Goal: Obtain resource: Download file/media

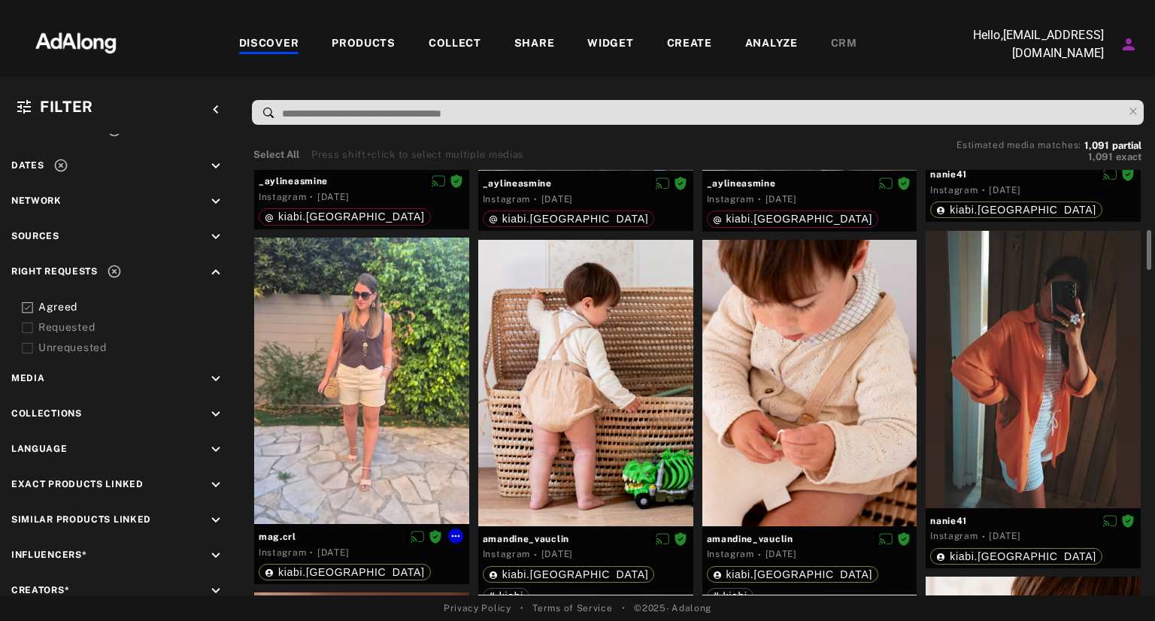
scroll to position [641, 0]
click at [598, 360] on div at bounding box center [585, 384] width 215 height 286
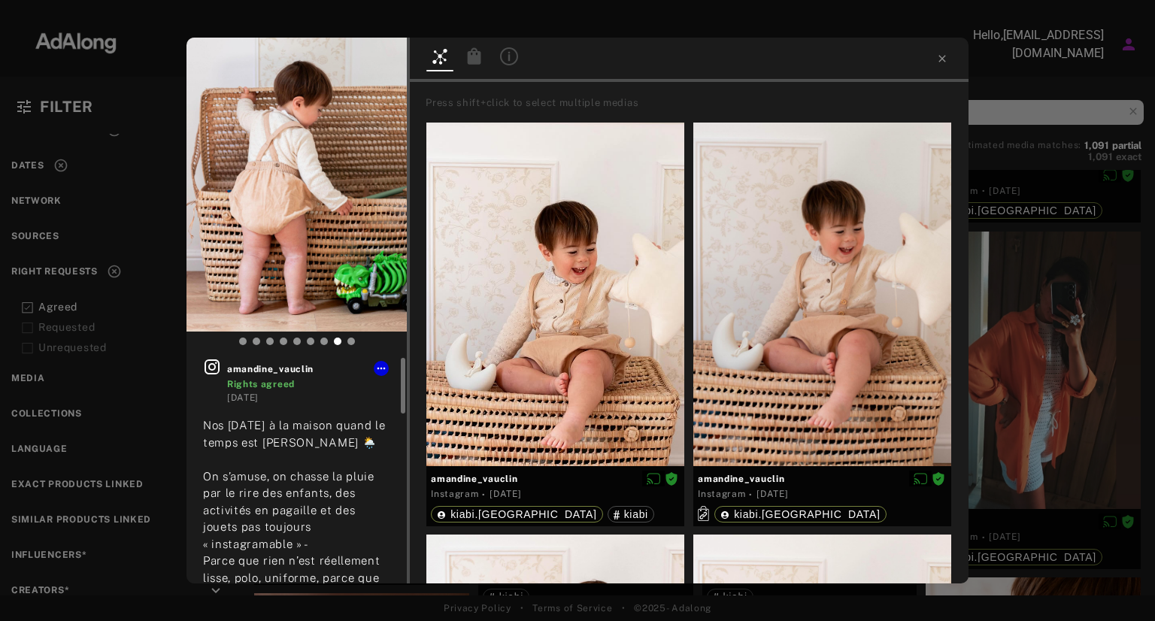
click at [214, 370] on icon at bounding box center [212, 367] width 18 height 18
click at [943, 60] on icon at bounding box center [942, 59] width 12 height 12
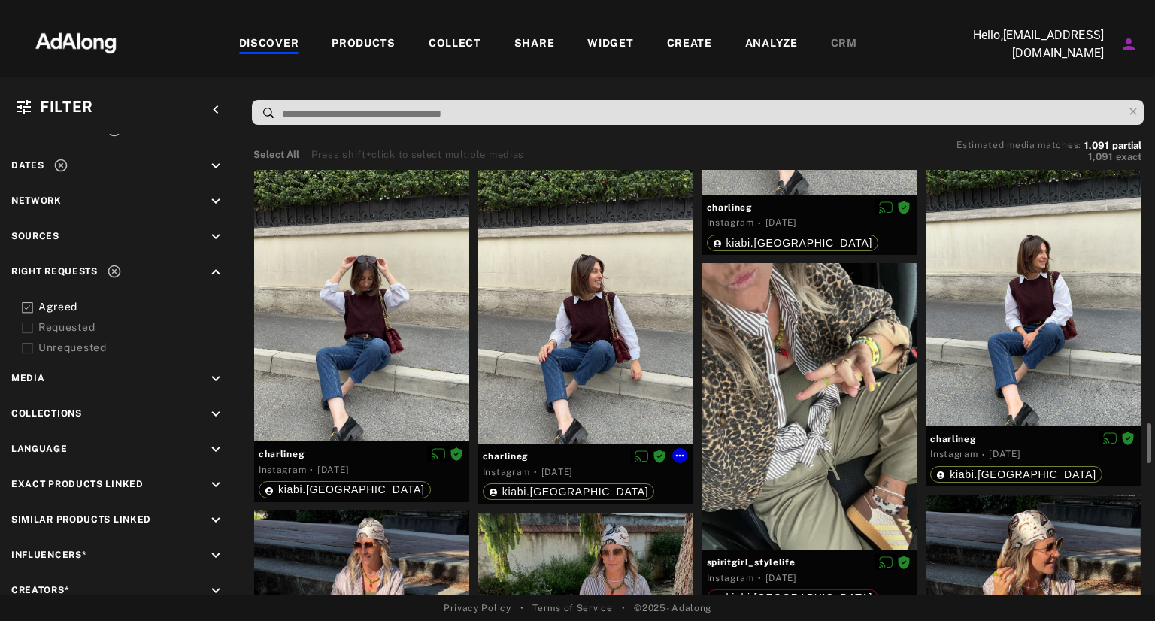
scroll to position [2694, 0]
click at [577, 374] on div at bounding box center [585, 300] width 215 height 286
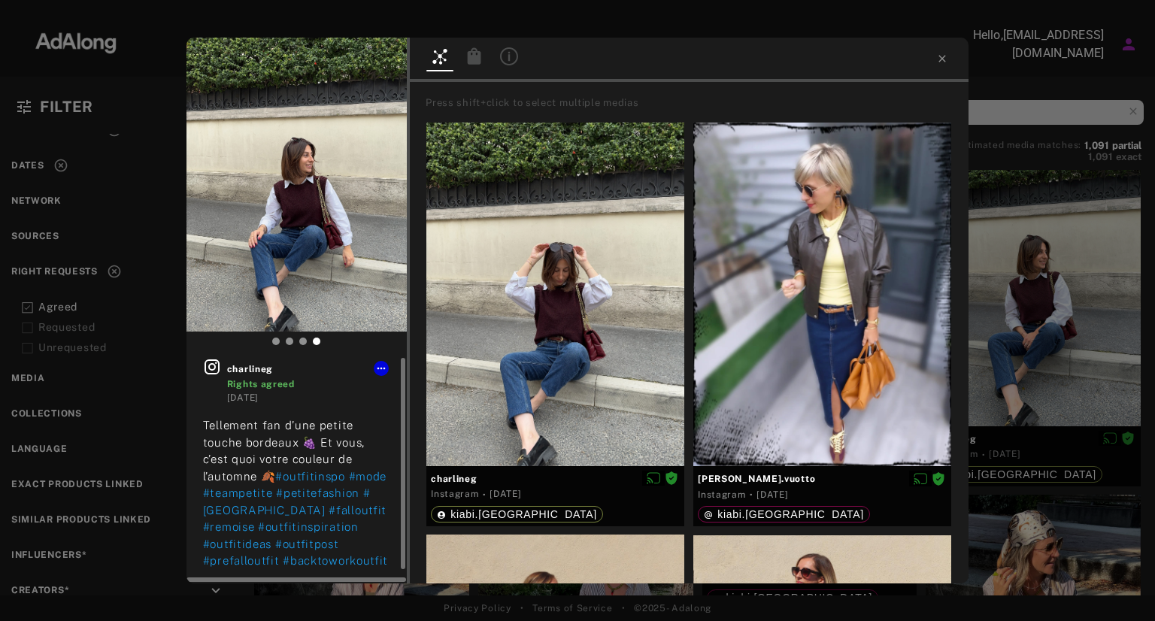
click at [210, 372] on icon at bounding box center [212, 367] width 18 height 18
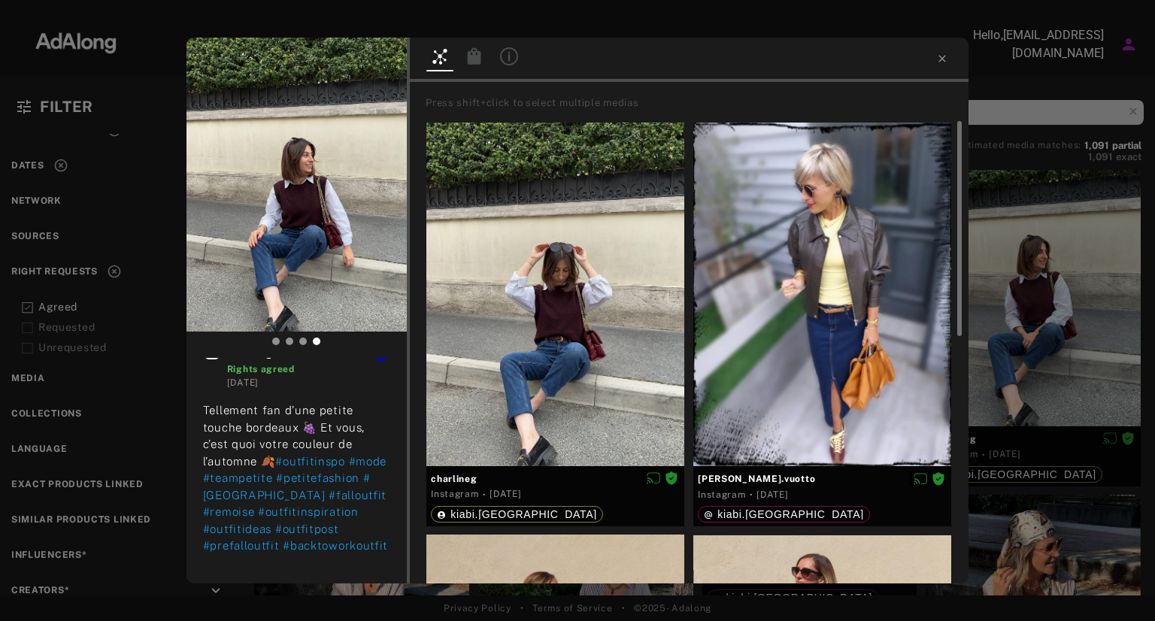
scroll to position [14, 0]
click at [549, 309] on div at bounding box center [555, 295] width 258 height 344
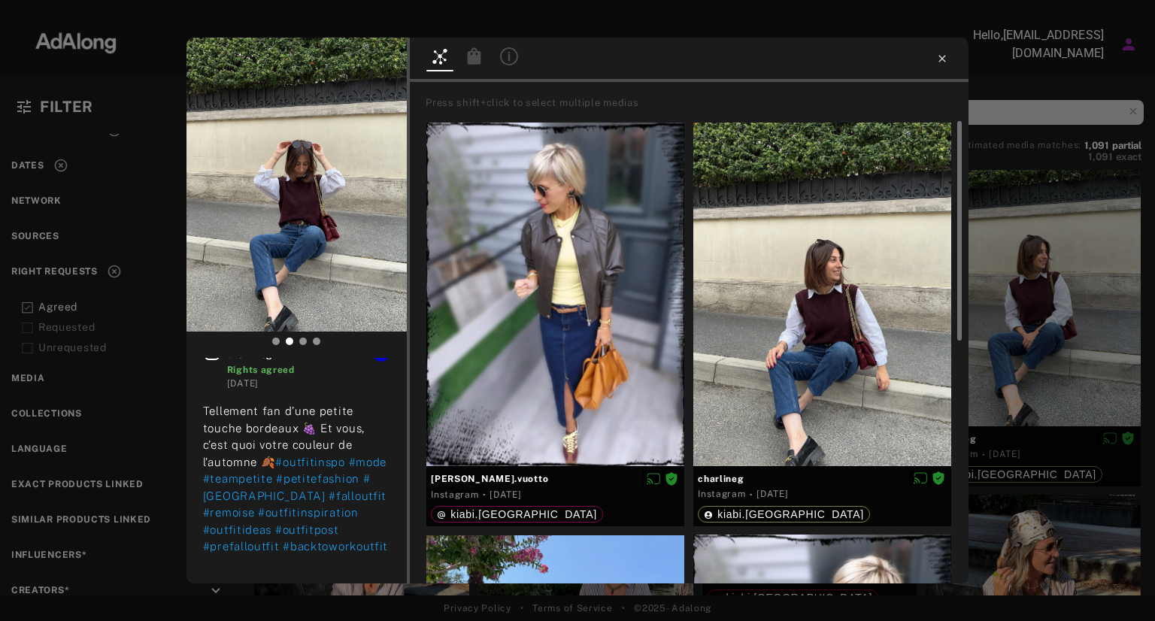
click at [946, 61] on icon at bounding box center [942, 59] width 12 height 12
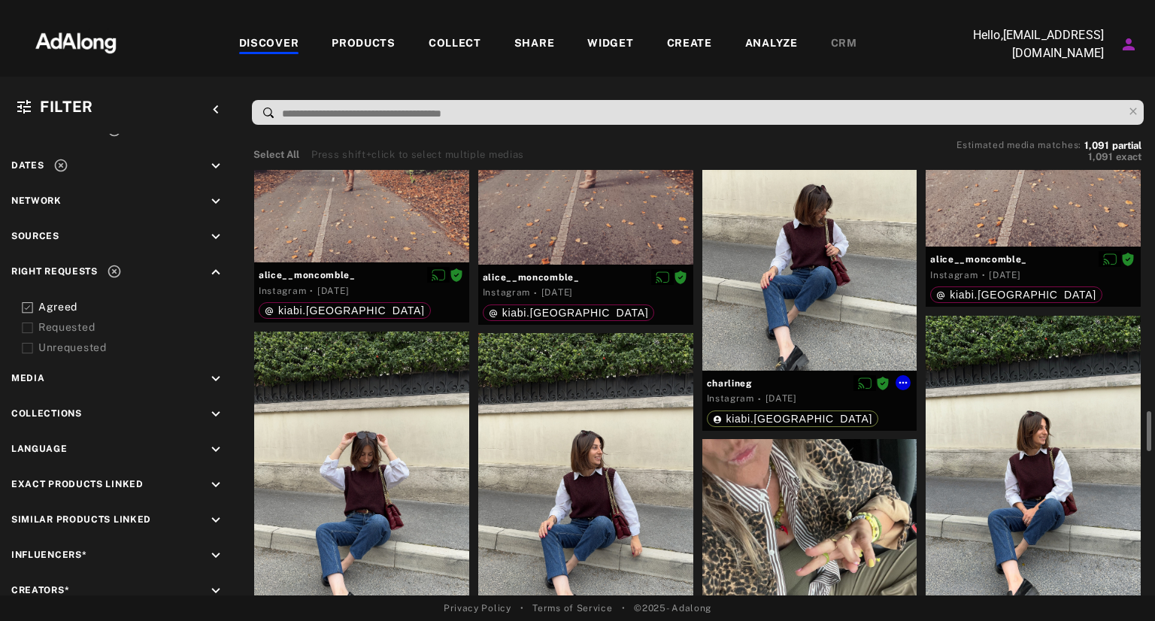
scroll to position [2523, 0]
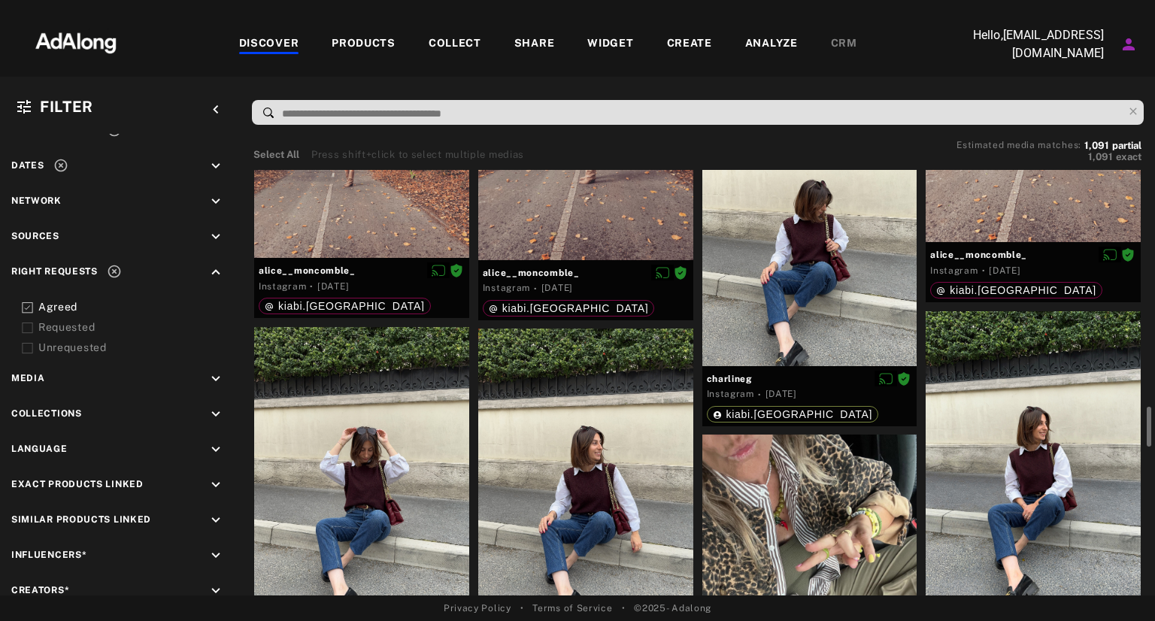
click at [1034, 401] on div at bounding box center [1032, 454] width 215 height 286
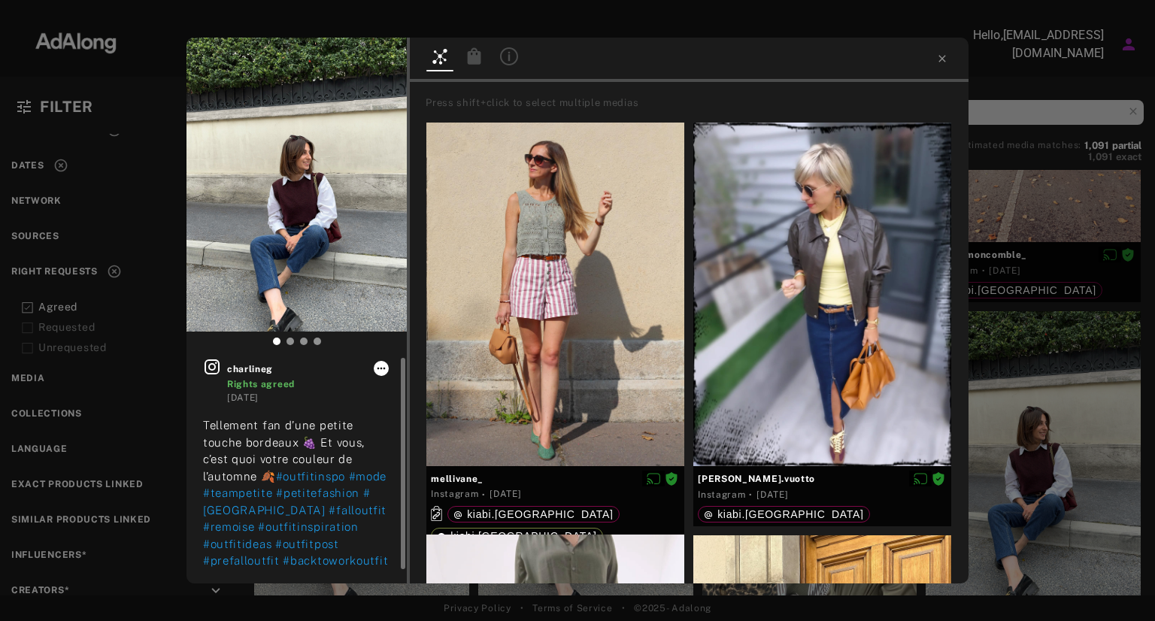
click at [379, 368] on icon at bounding box center [381, 369] width 8 height 2
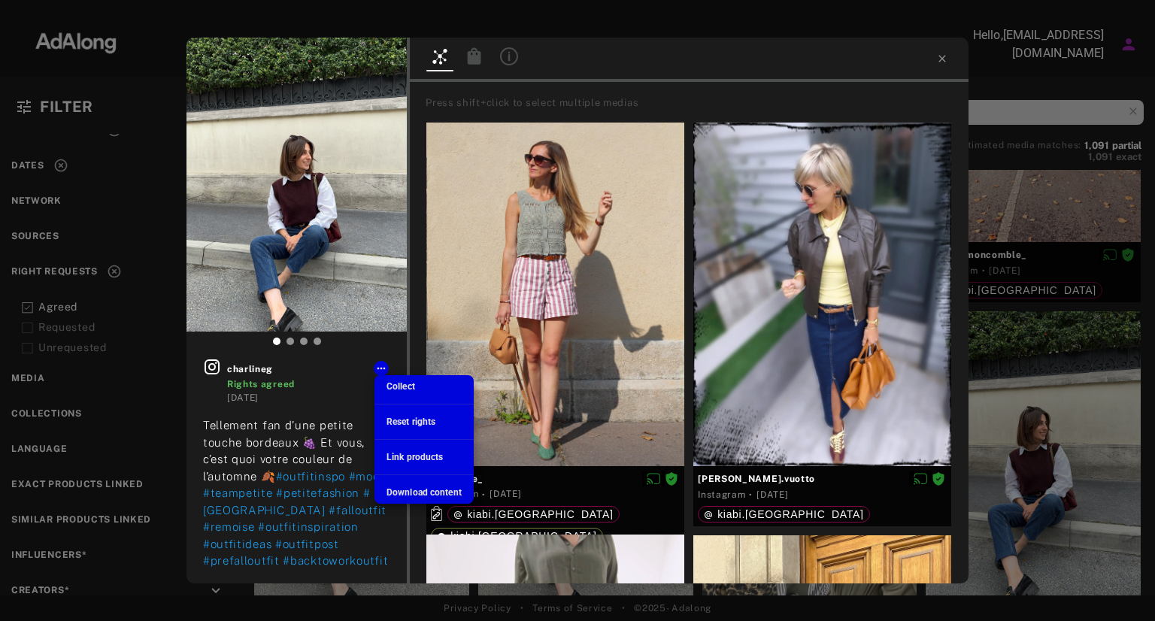
click at [415, 489] on span "Download content" at bounding box center [423, 492] width 75 height 11
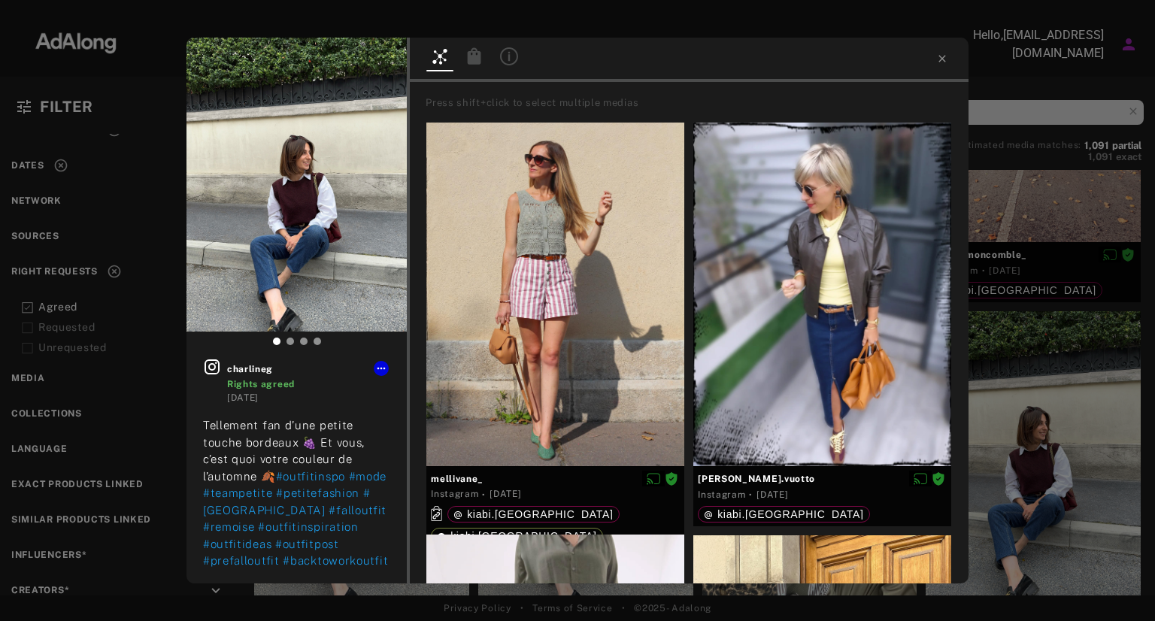
click at [832, 29] on div "charlineg Rights agreed [DATE] Tellement fan d’une petite touche bordeaux 🍇 Et …" at bounding box center [577, 310] width 1155 height 621
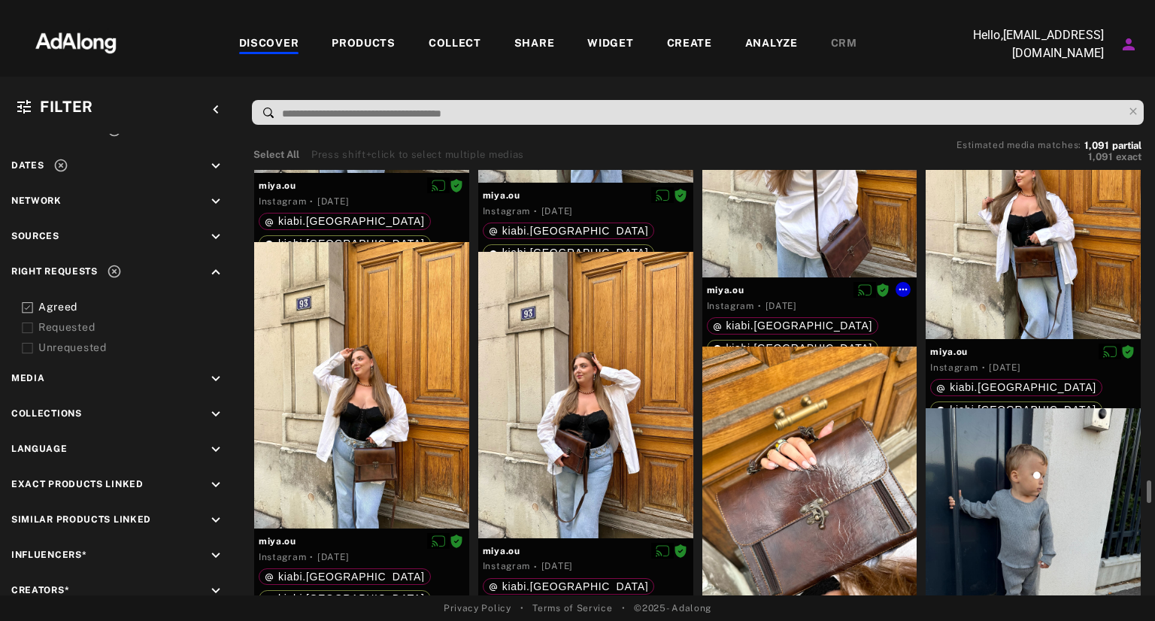
scroll to position [9613, 0]
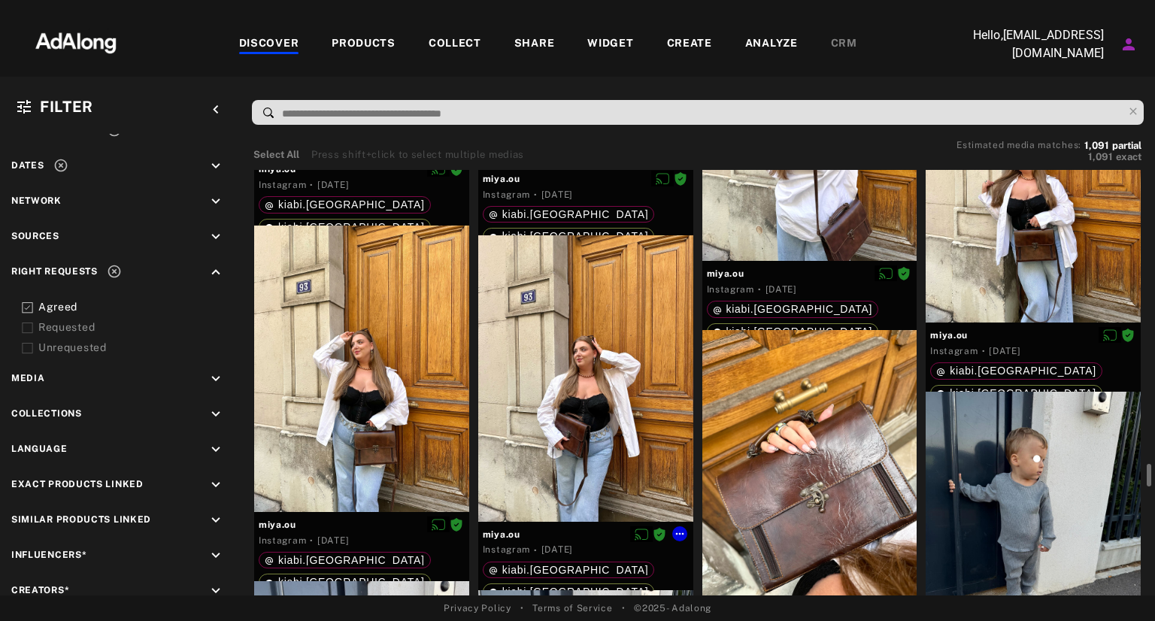
click at [562, 398] on div at bounding box center [585, 378] width 215 height 286
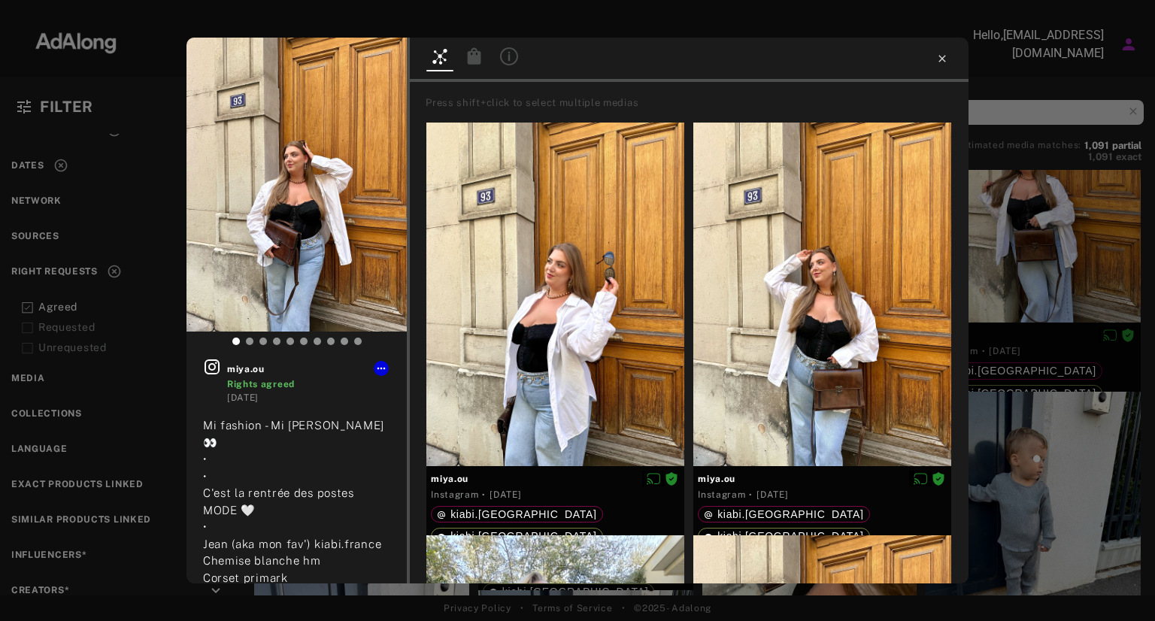
click at [939, 61] on icon at bounding box center [941, 58] width 7 height 7
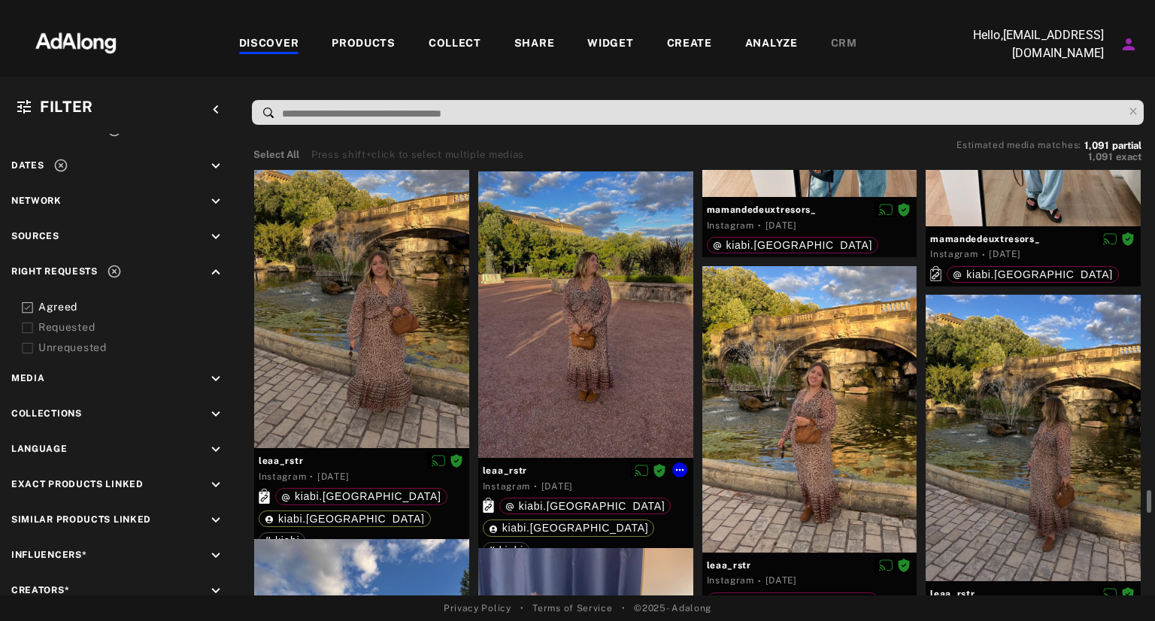
scroll to position [10992, 0]
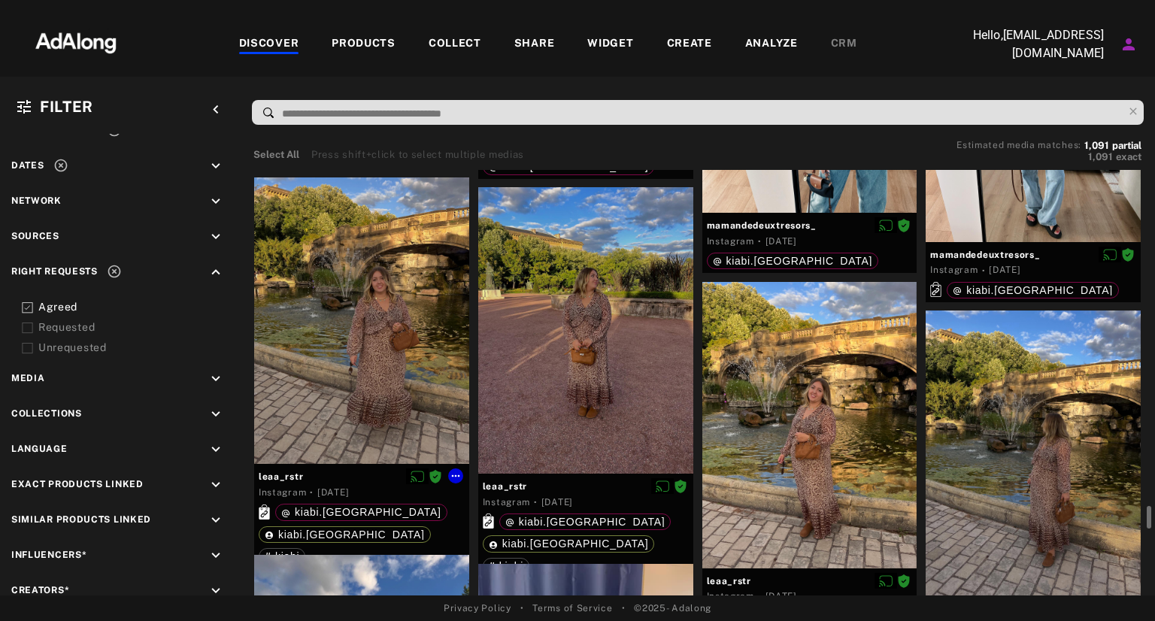
click at [413, 354] on div at bounding box center [361, 320] width 215 height 286
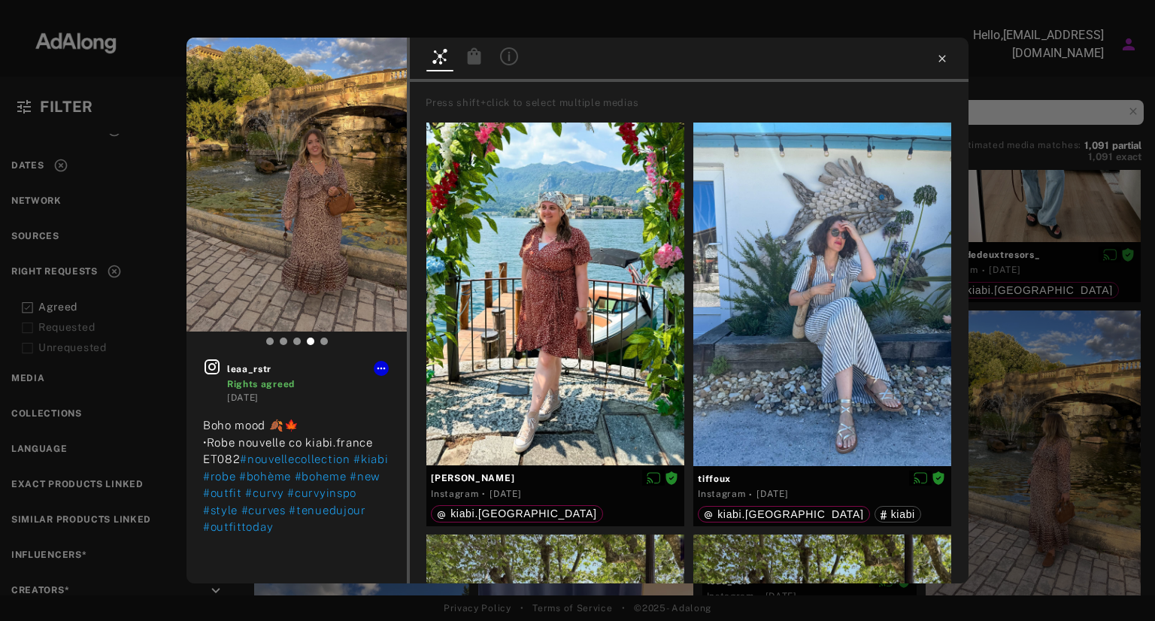
click at [942, 62] on icon at bounding box center [942, 59] width 12 height 12
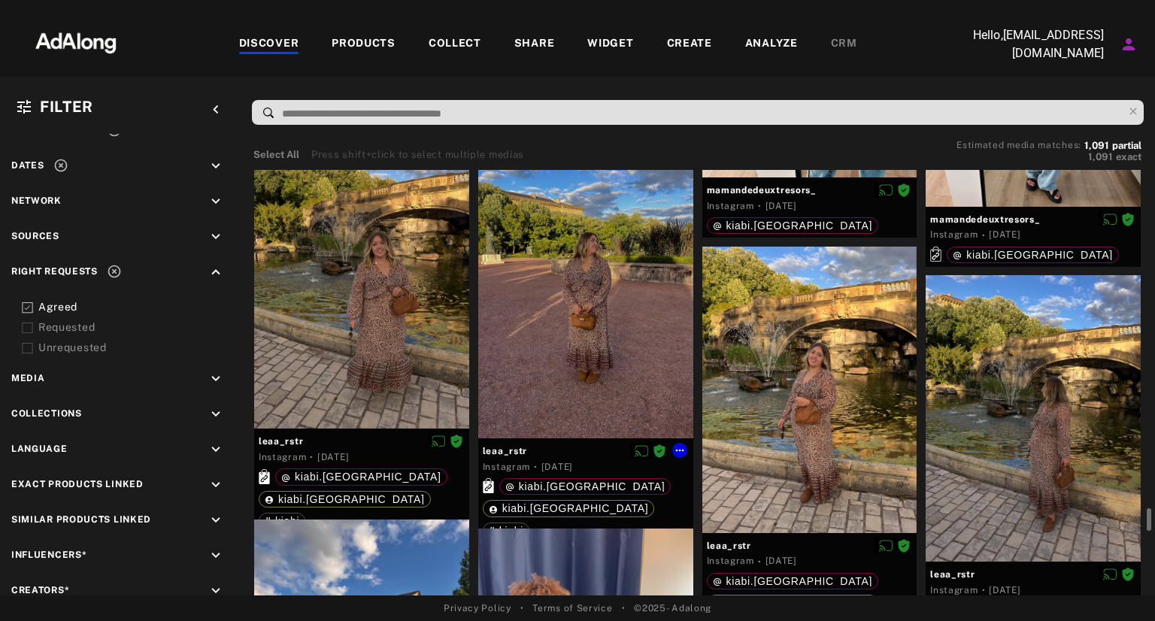
scroll to position [11028, 0]
click at [626, 319] on div at bounding box center [585, 294] width 215 height 286
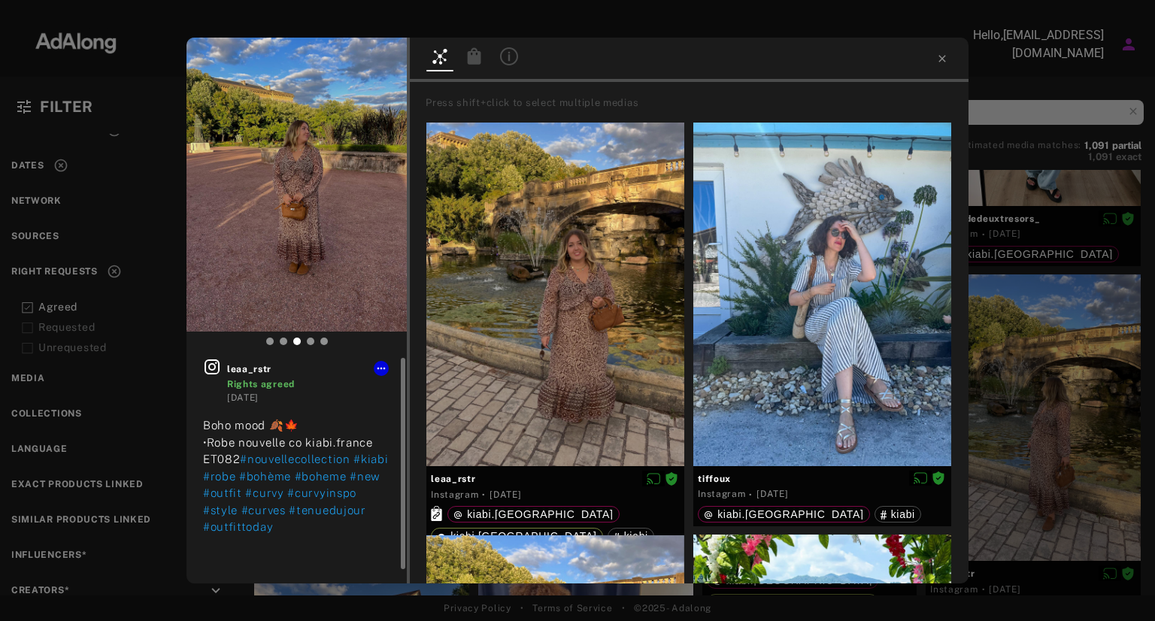
click at [220, 370] on icon at bounding box center [212, 367] width 18 height 18
click at [382, 369] on icon at bounding box center [381, 368] width 12 height 12
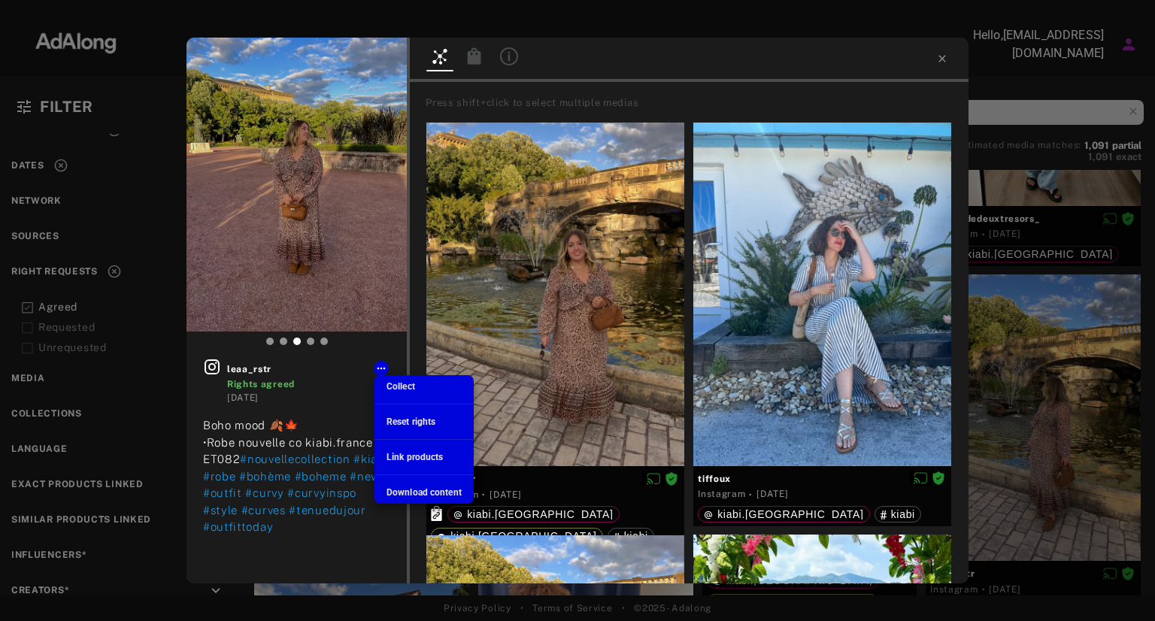
click at [406, 481] on li "Download content" at bounding box center [423, 492] width 99 height 23
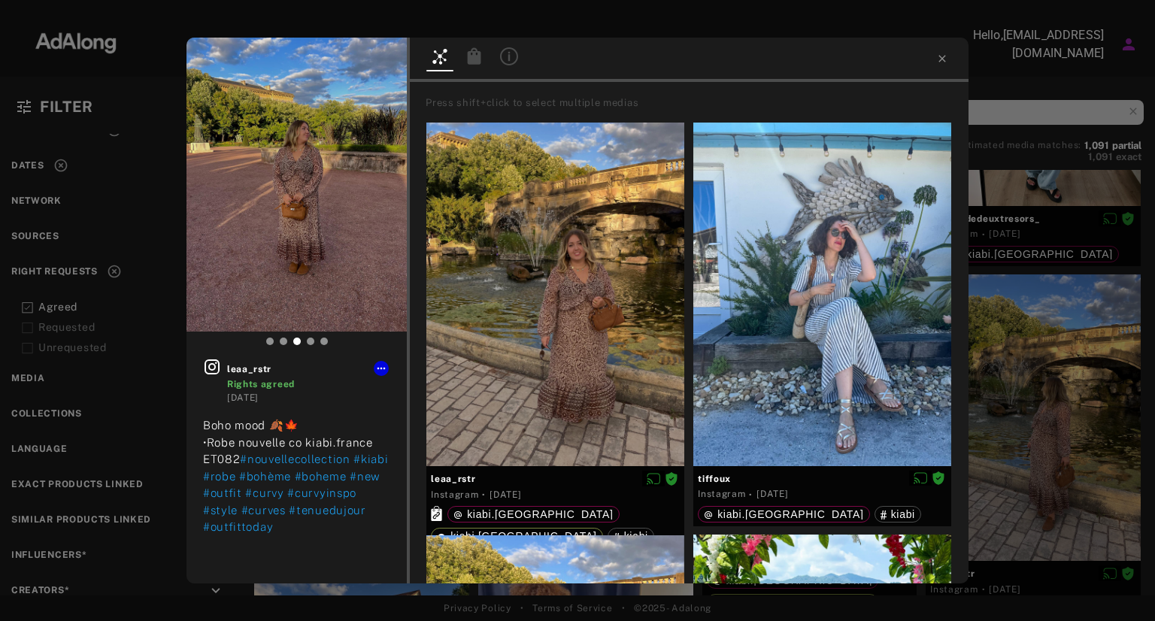
click at [799, 18] on div at bounding box center [577, 13] width 1155 height 26
click at [944, 60] on icon at bounding box center [941, 58] width 7 height 7
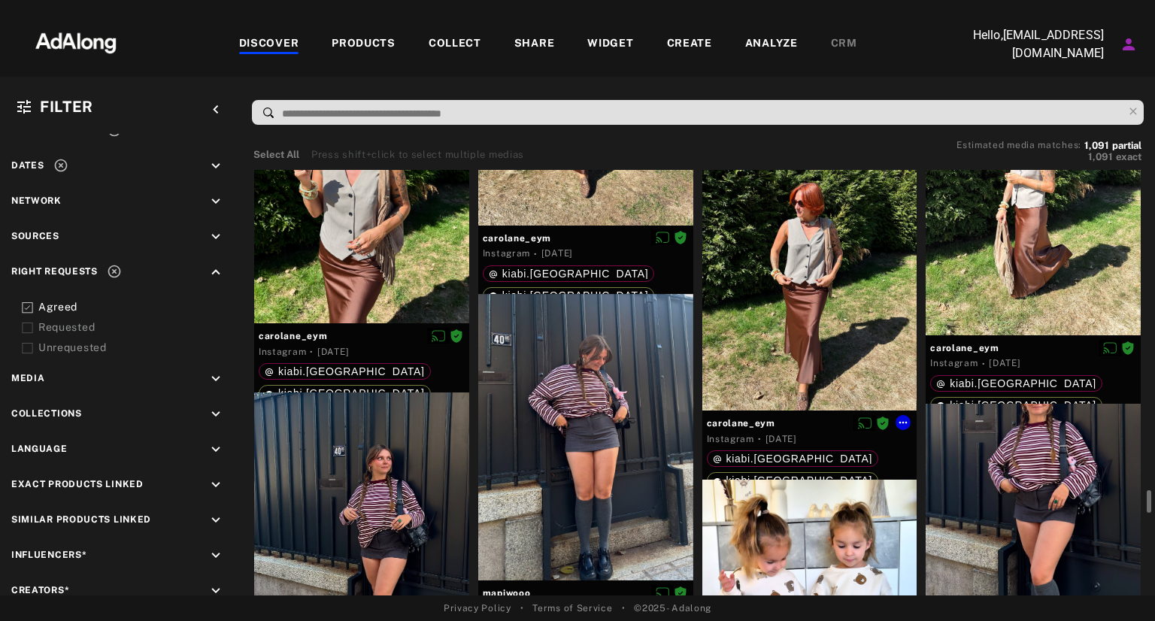
scroll to position [15941, 0]
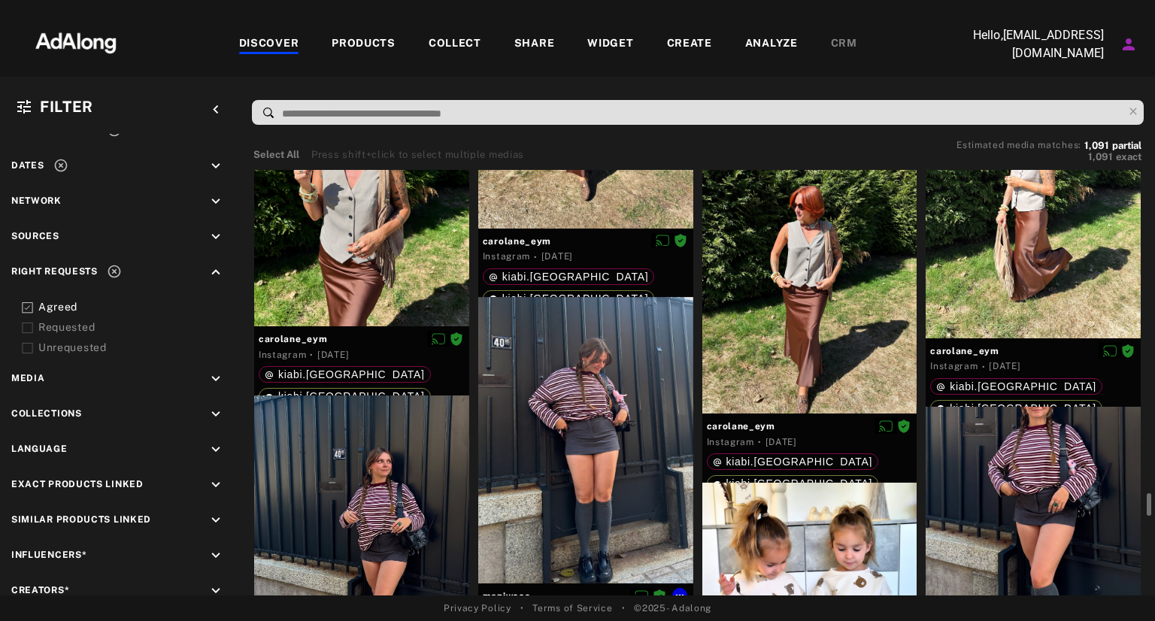
click at [586, 434] on div at bounding box center [585, 440] width 215 height 286
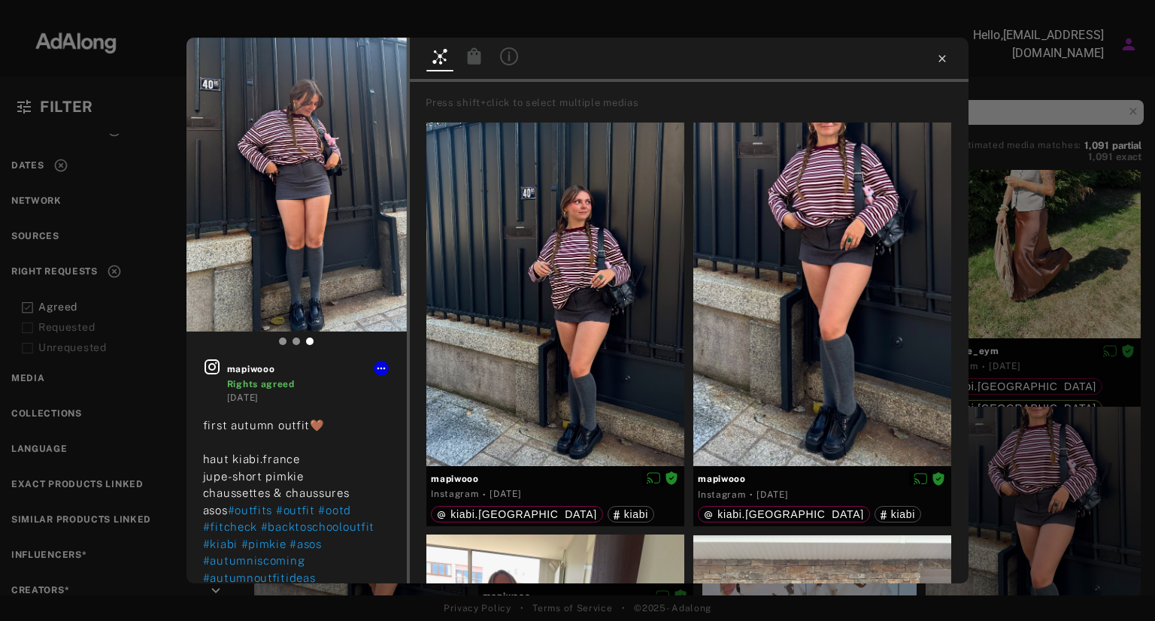
click at [937, 62] on icon at bounding box center [942, 59] width 12 height 12
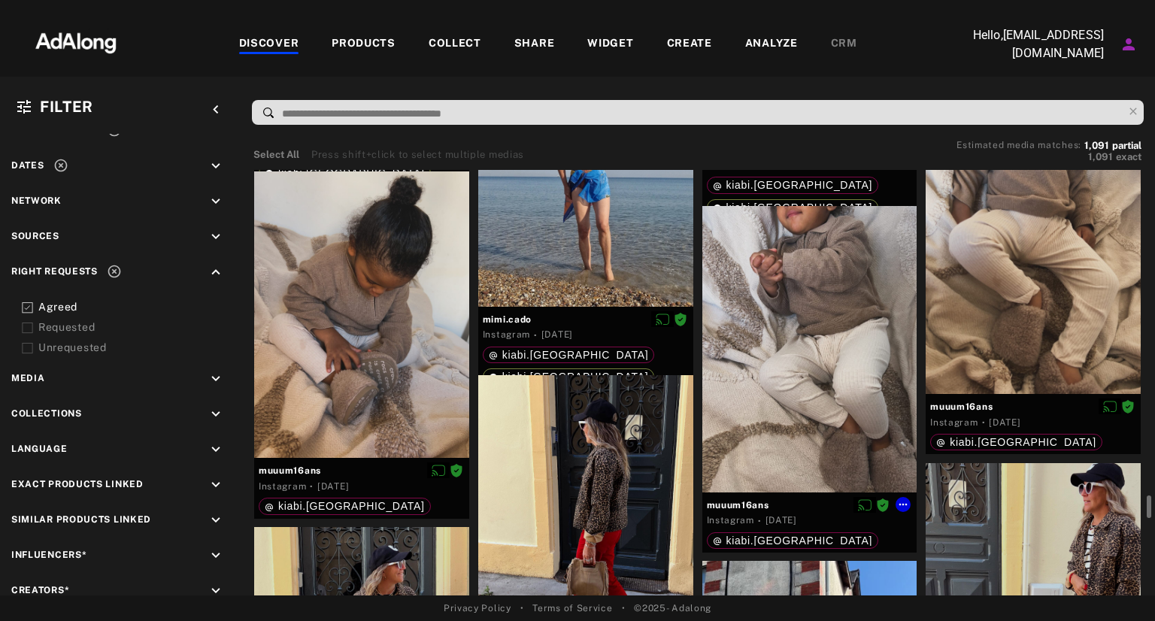
scroll to position [17140, 0]
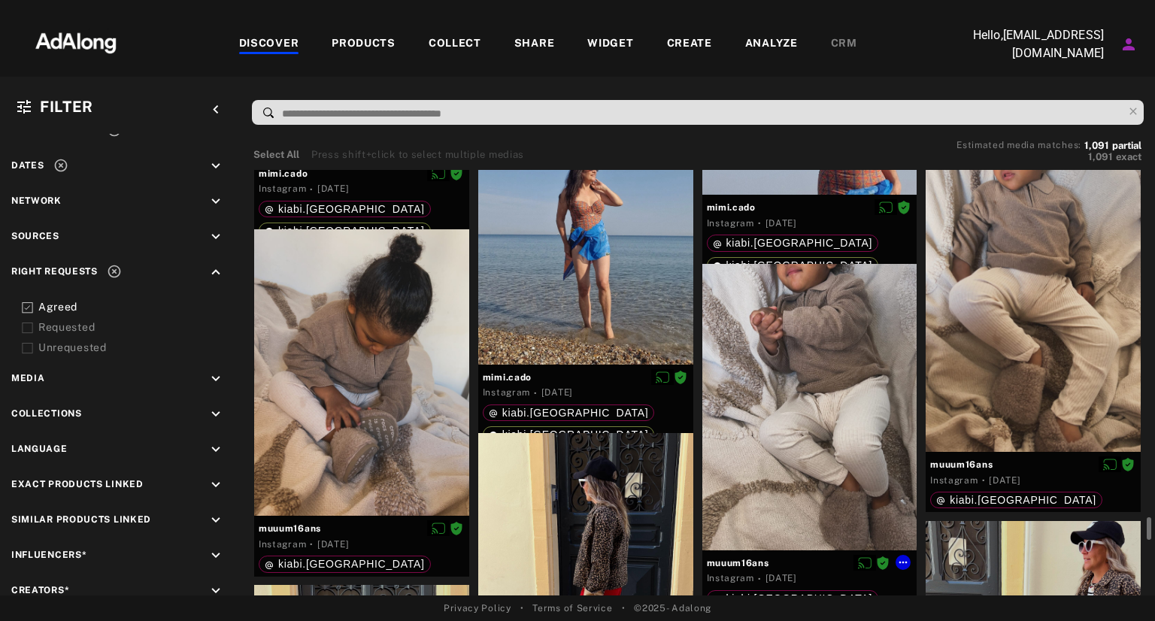
click at [840, 389] on div at bounding box center [809, 407] width 215 height 286
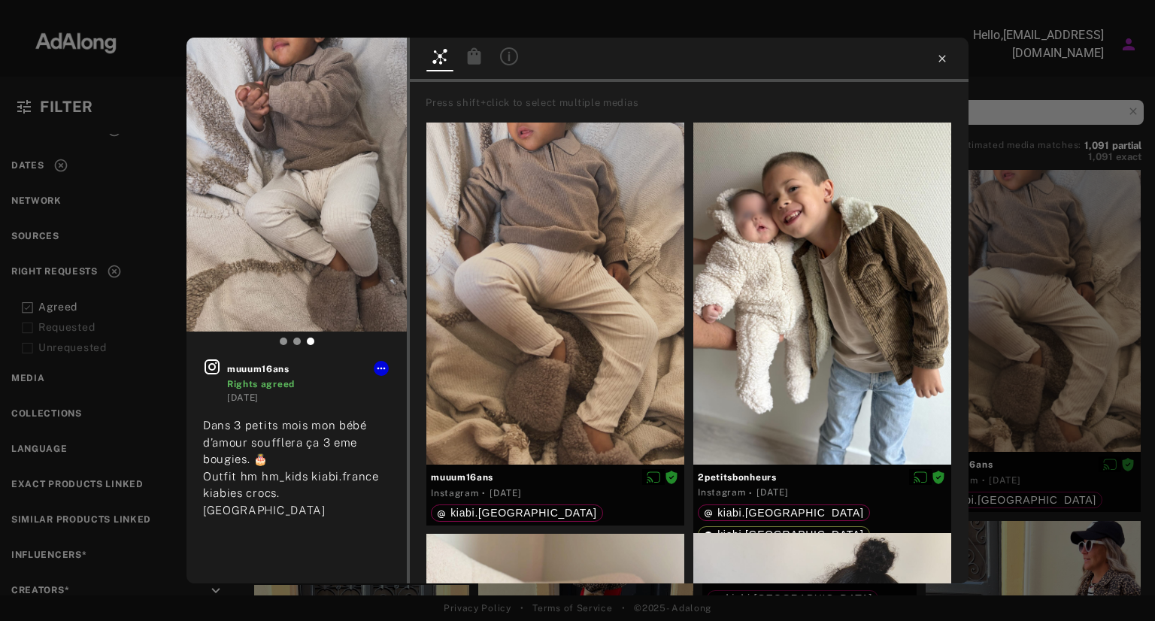
click at [943, 58] on icon at bounding box center [941, 58] width 7 height 7
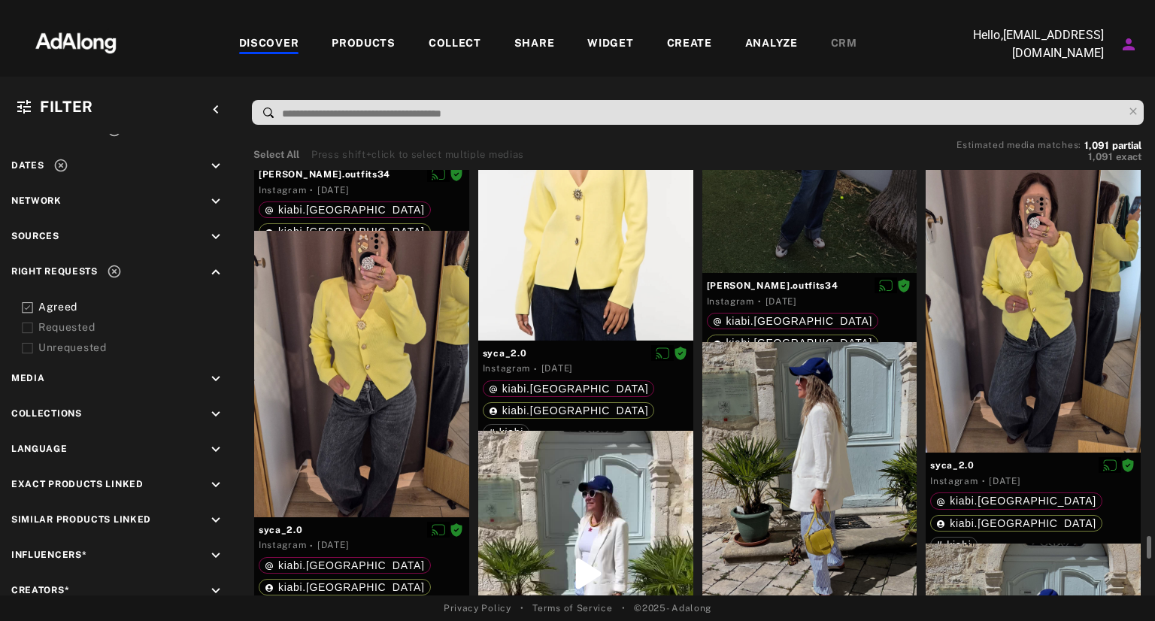
scroll to position [20096, 0]
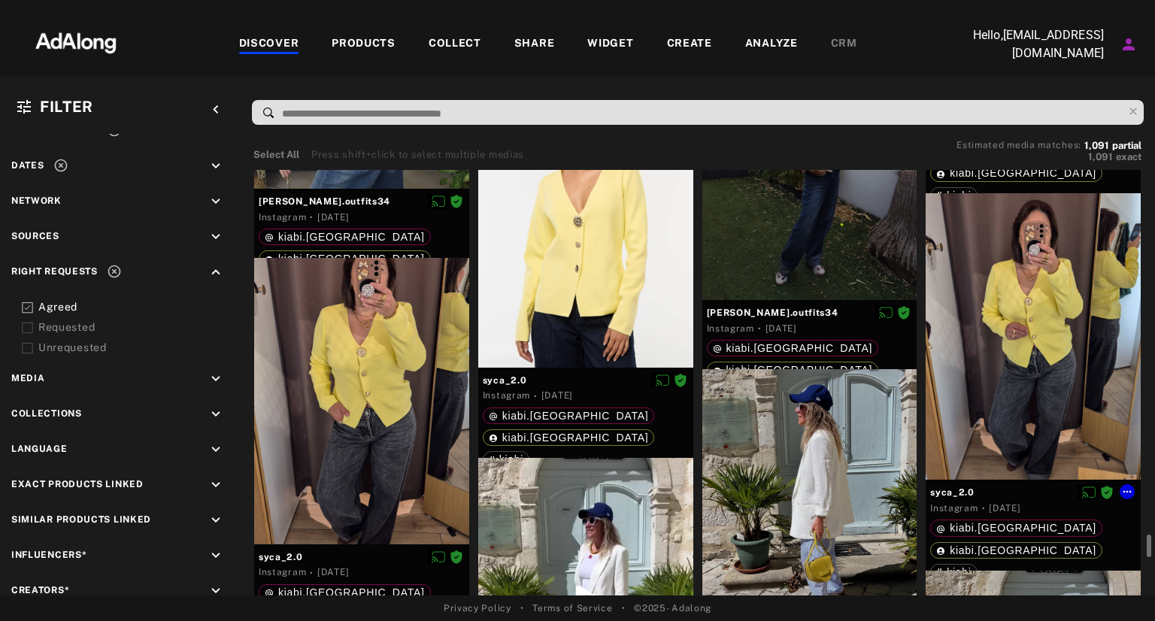
click at [1004, 363] on div at bounding box center [1032, 336] width 215 height 286
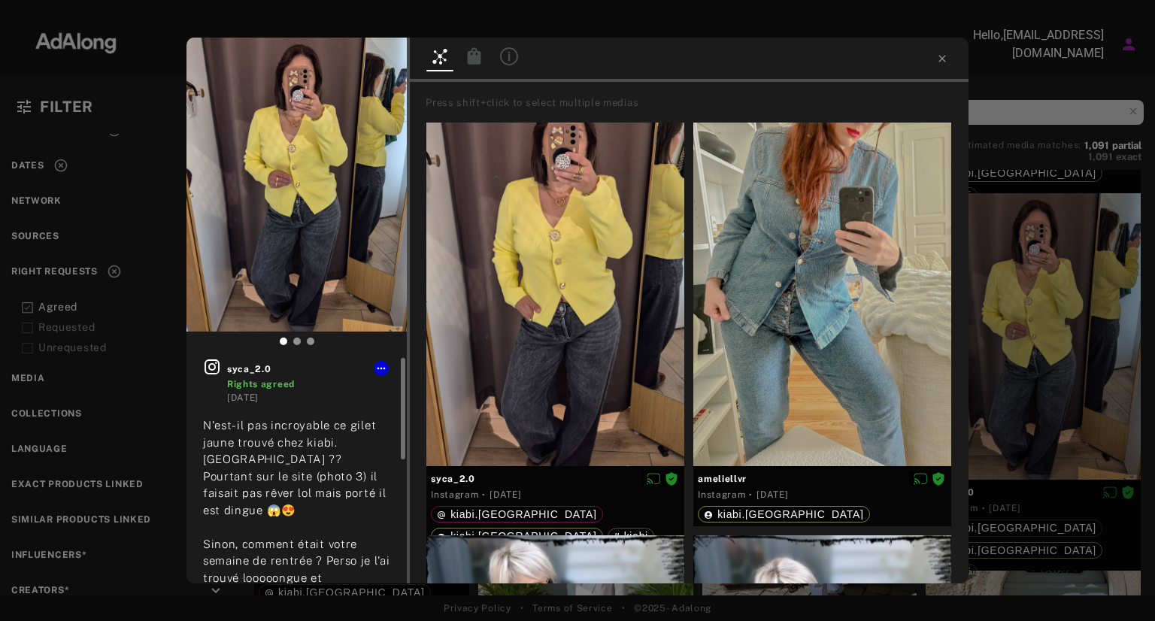
click at [219, 365] on icon at bounding box center [211, 366] width 15 height 15
click at [383, 370] on icon at bounding box center [381, 368] width 12 height 12
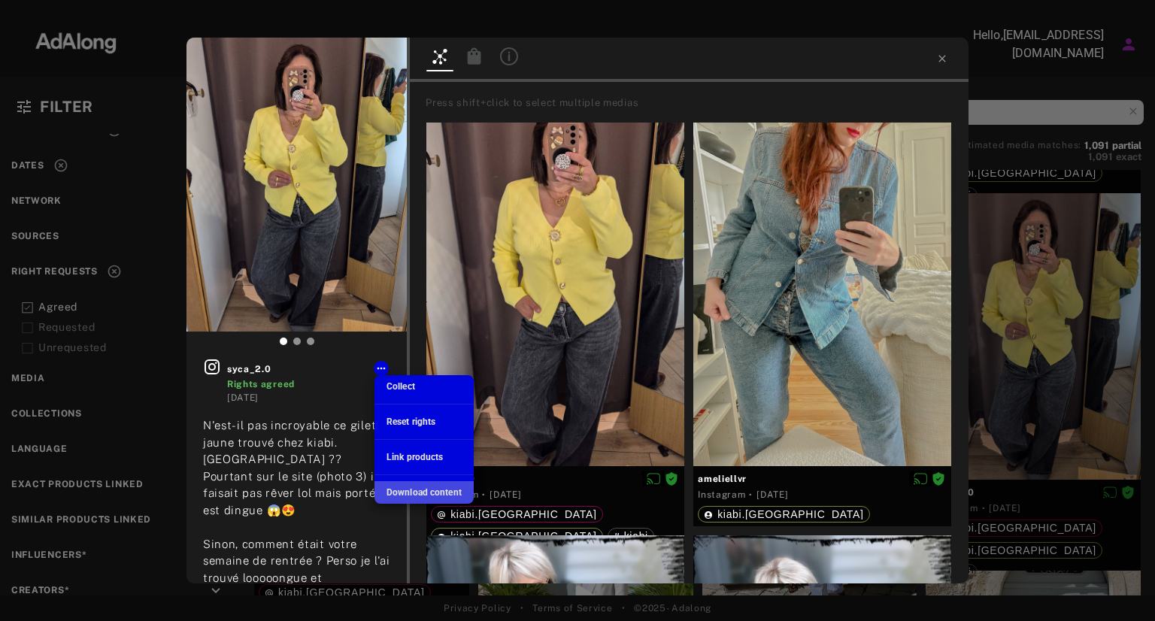
click at [412, 496] on span "Download content" at bounding box center [423, 492] width 75 height 11
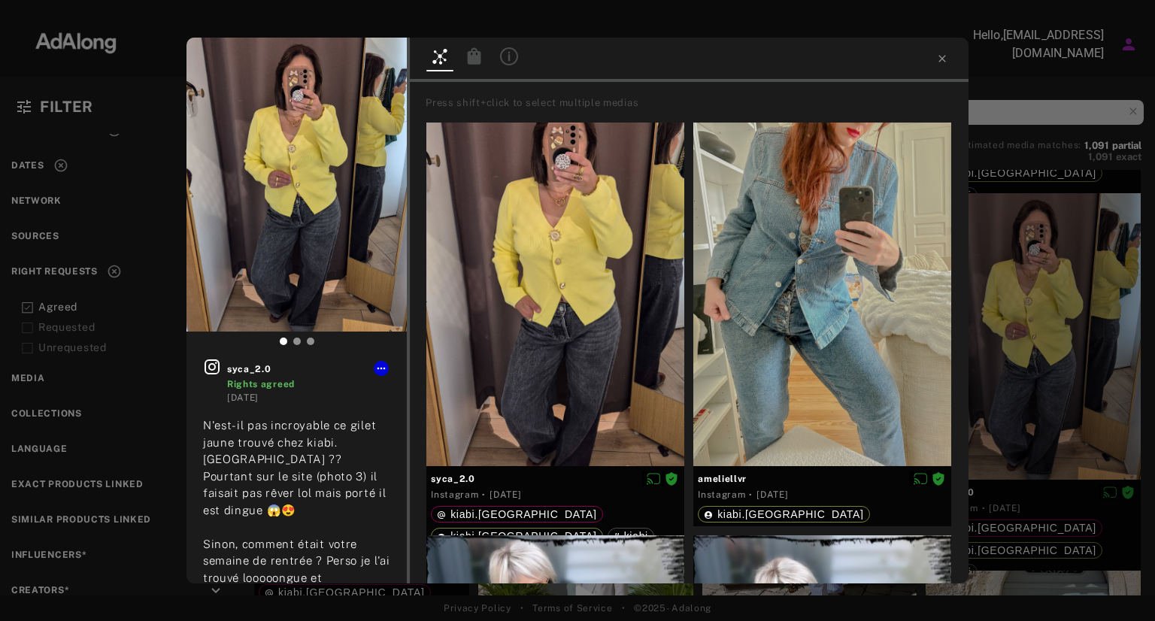
click at [794, 51] on div at bounding box center [689, 60] width 559 height 44
click at [943, 60] on icon at bounding box center [941, 58] width 7 height 7
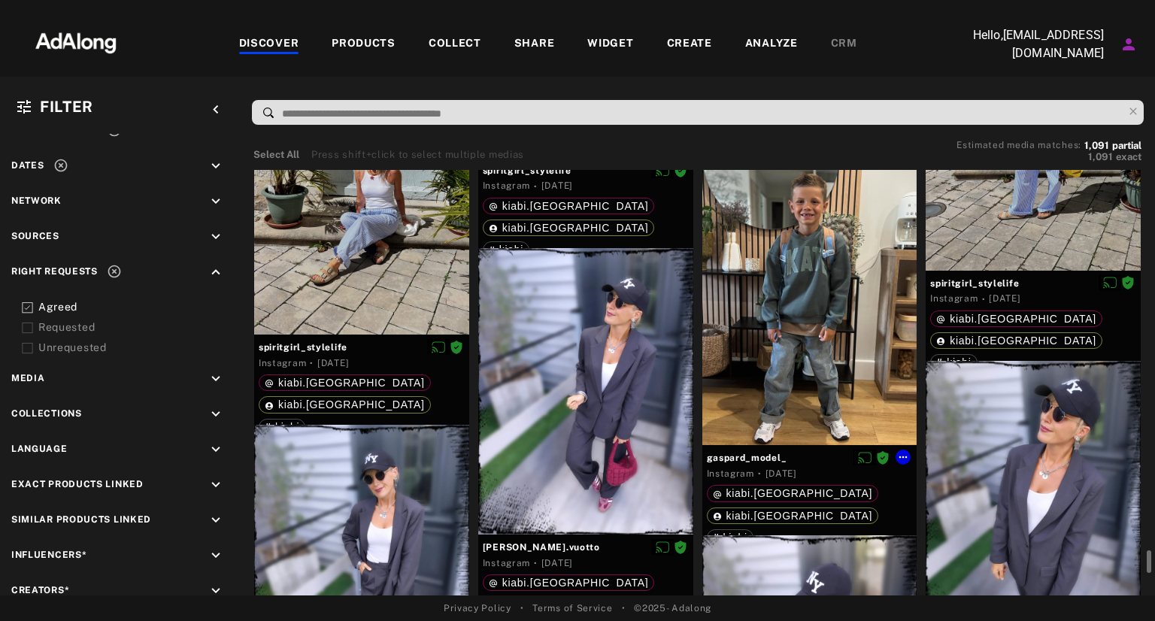
scroll to position [20686, 0]
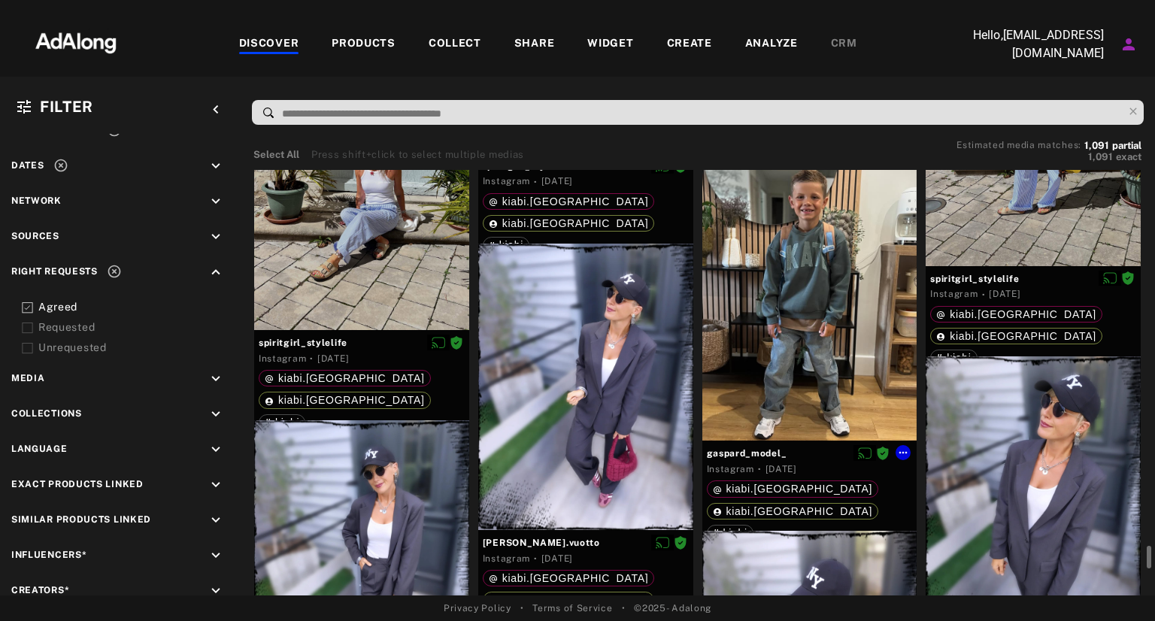
click at [806, 277] on div at bounding box center [809, 298] width 215 height 286
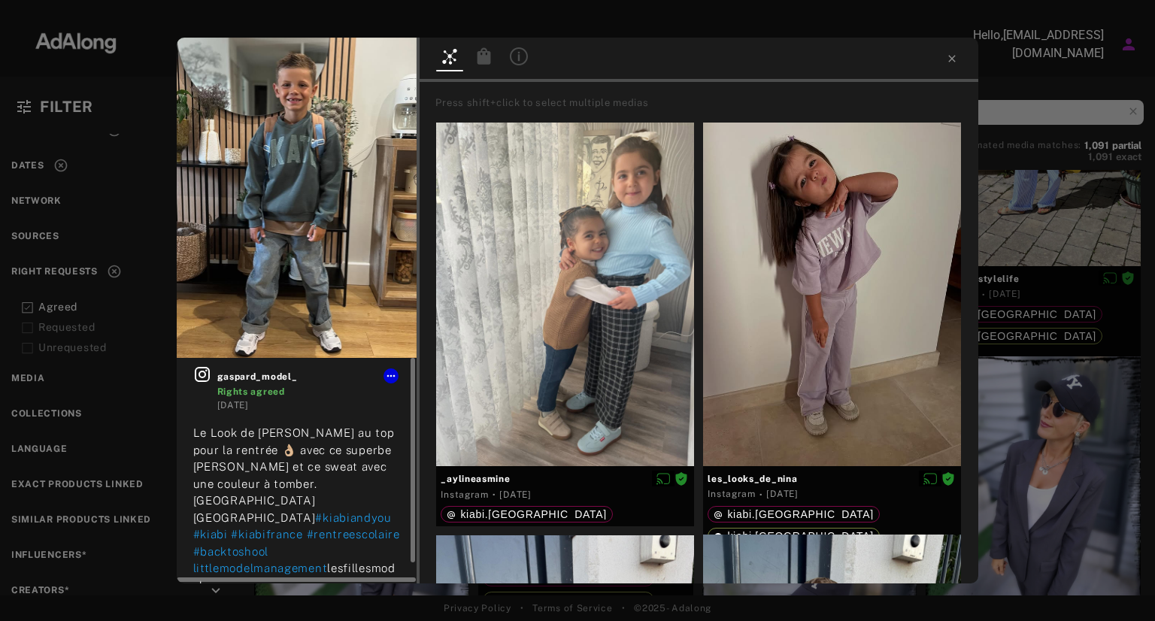
click at [210, 368] on link at bounding box center [205, 388] width 24 height 47
click at [388, 368] on button at bounding box center [390, 375] width 15 height 15
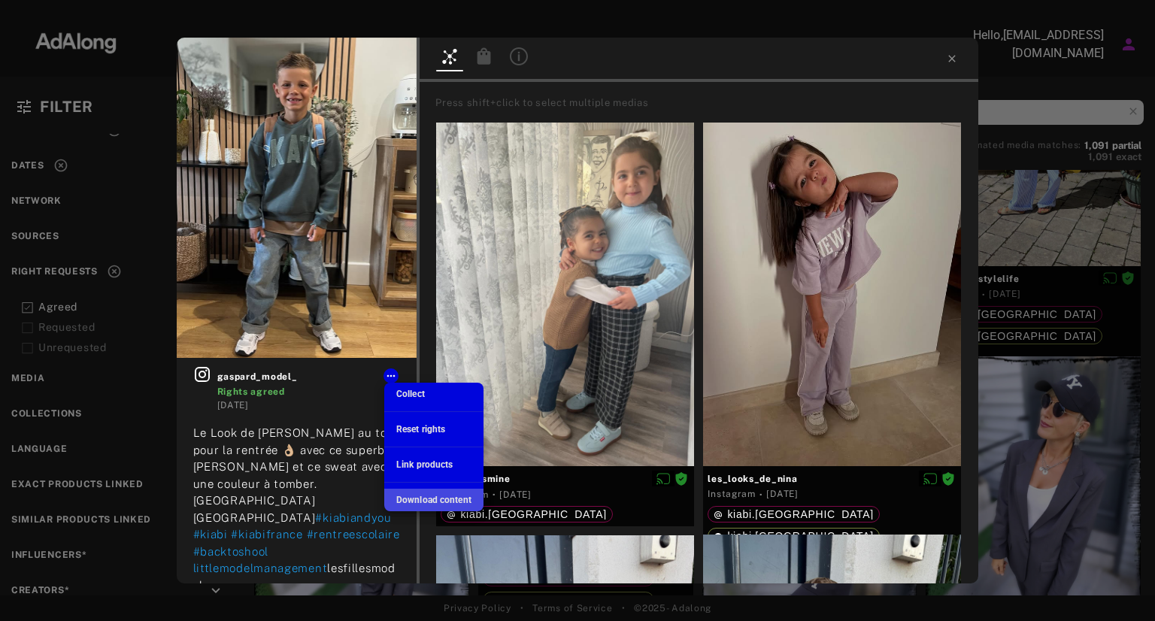
click at [433, 500] on span "Download content" at bounding box center [433, 500] width 75 height 11
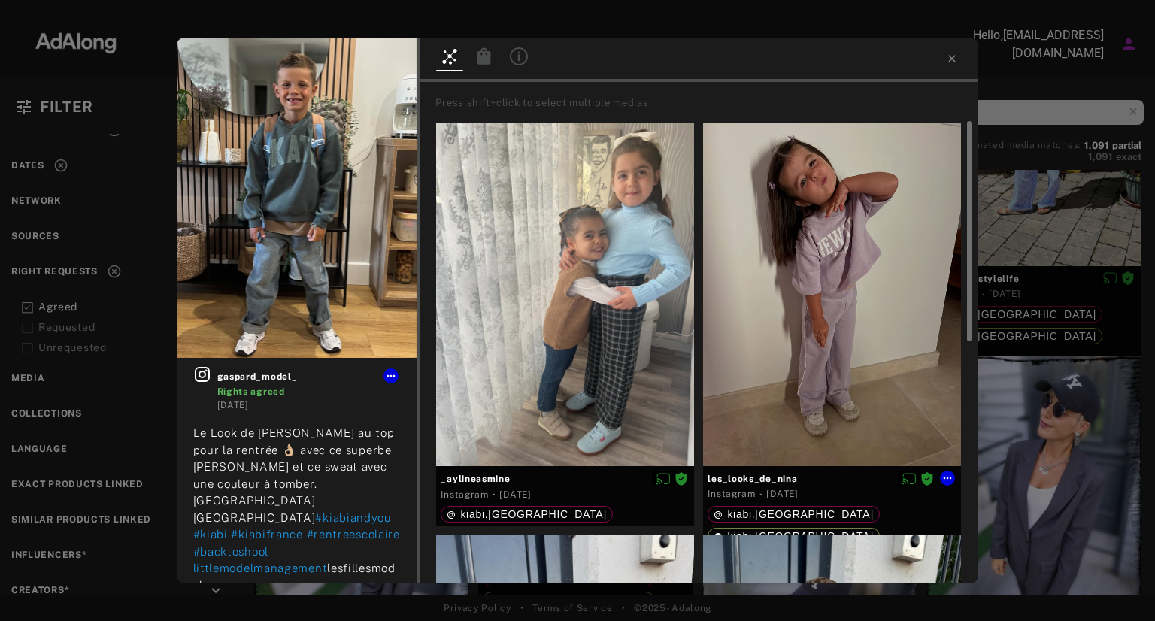
click at [825, 331] on div at bounding box center [832, 295] width 258 height 344
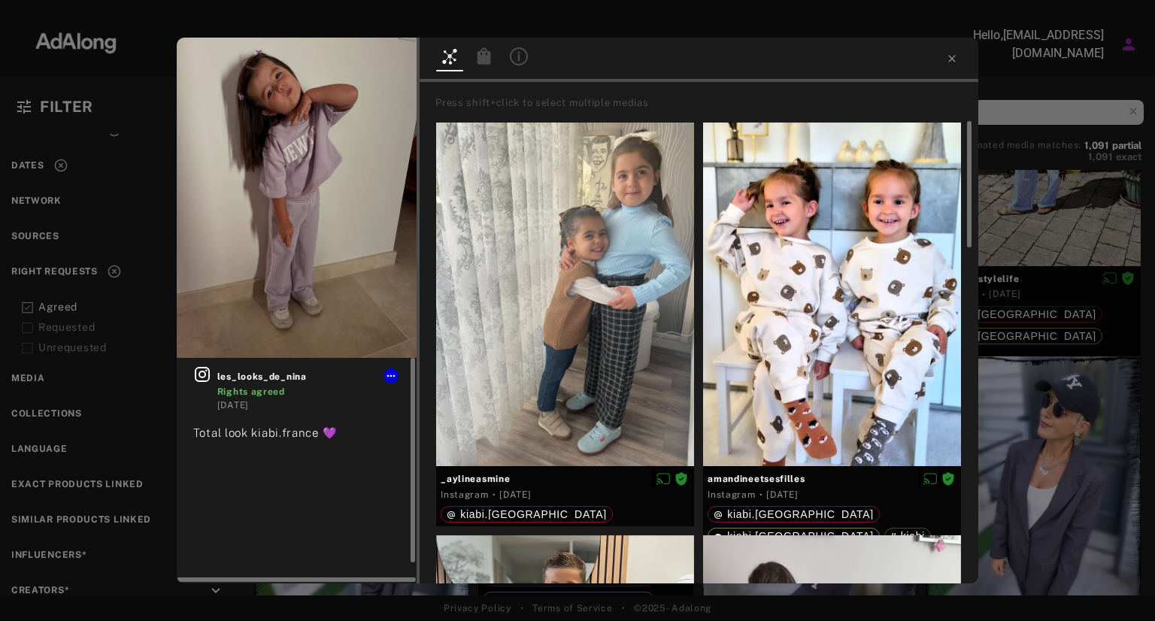
click at [205, 377] on icon at bounding box center [202, 374] width 18 height 18
click at [397, 376] on button at bounding box center [390, 375] width 15 height 15
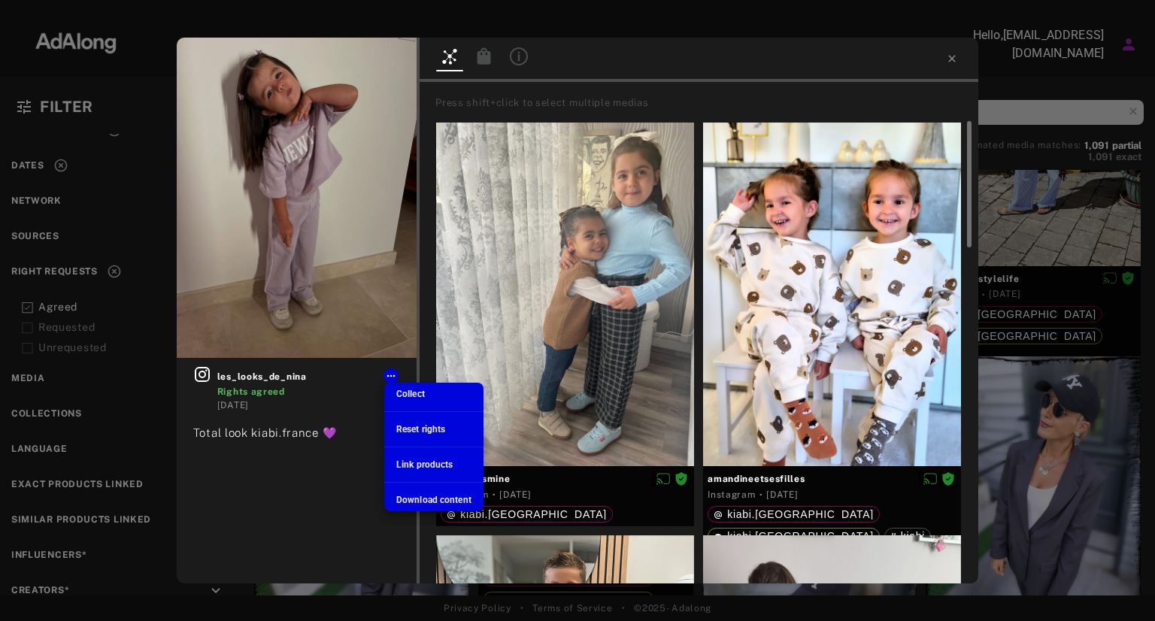
click at [431, 500] on span "Download content" at bounding box center [433, 500] width 75 height 11
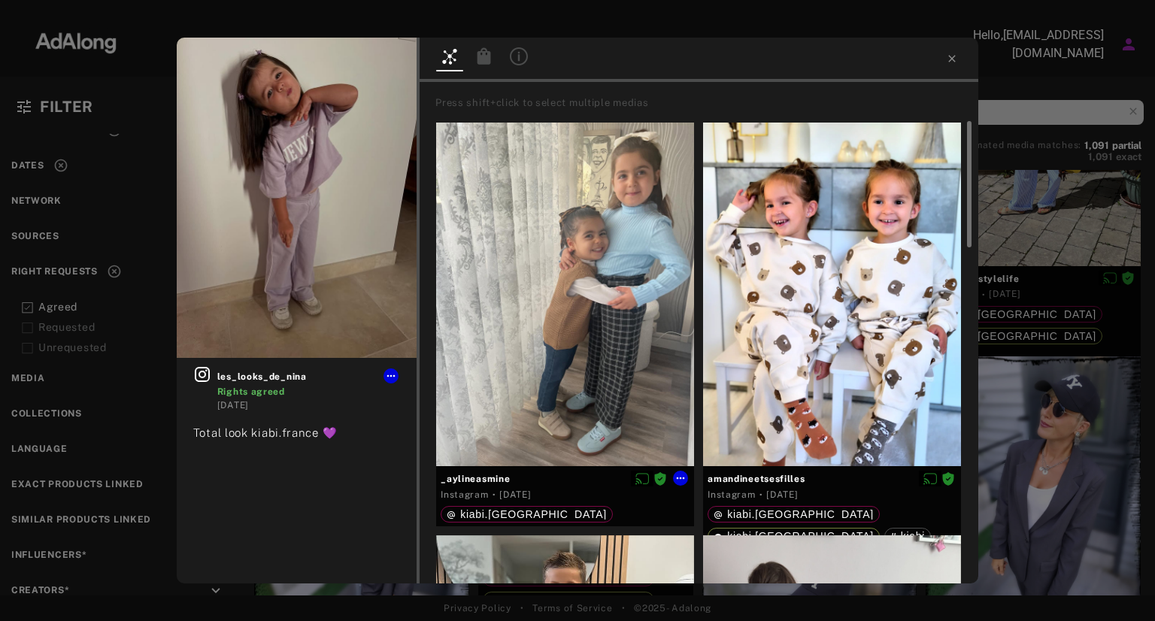
click at [559, 348] on div at bounding box center [565, 295] width 258 height 344
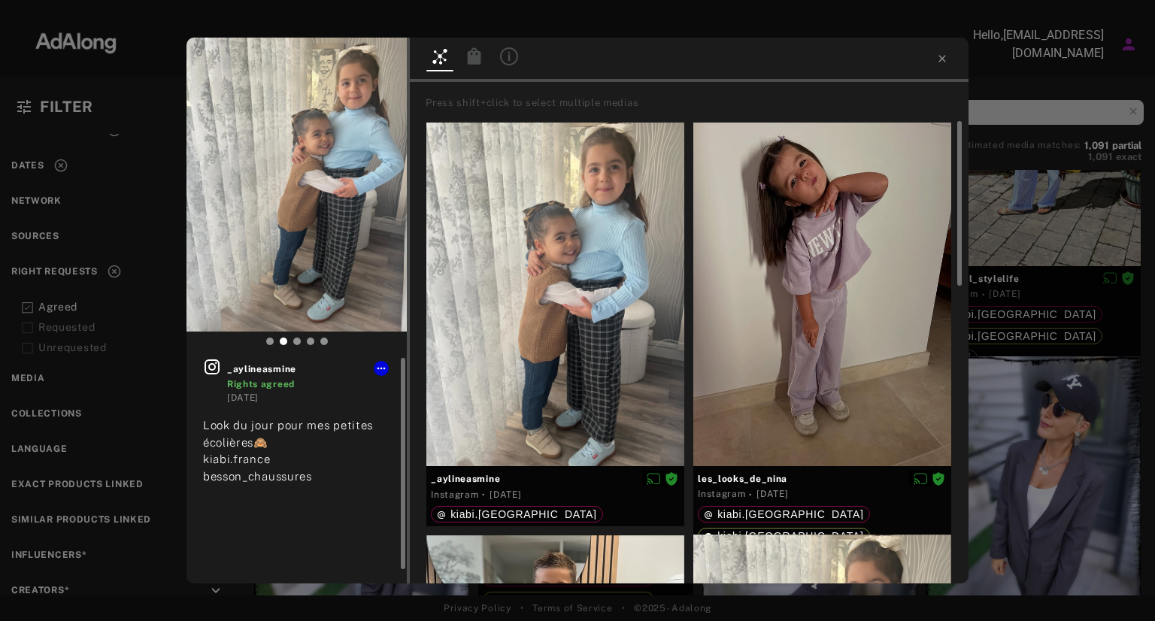
click at [218, 365] on icon at bounding box center [211, 366] width 15 height 15
click at [375, 371] on icon at bounding box center [381, 368] width 12 height 12
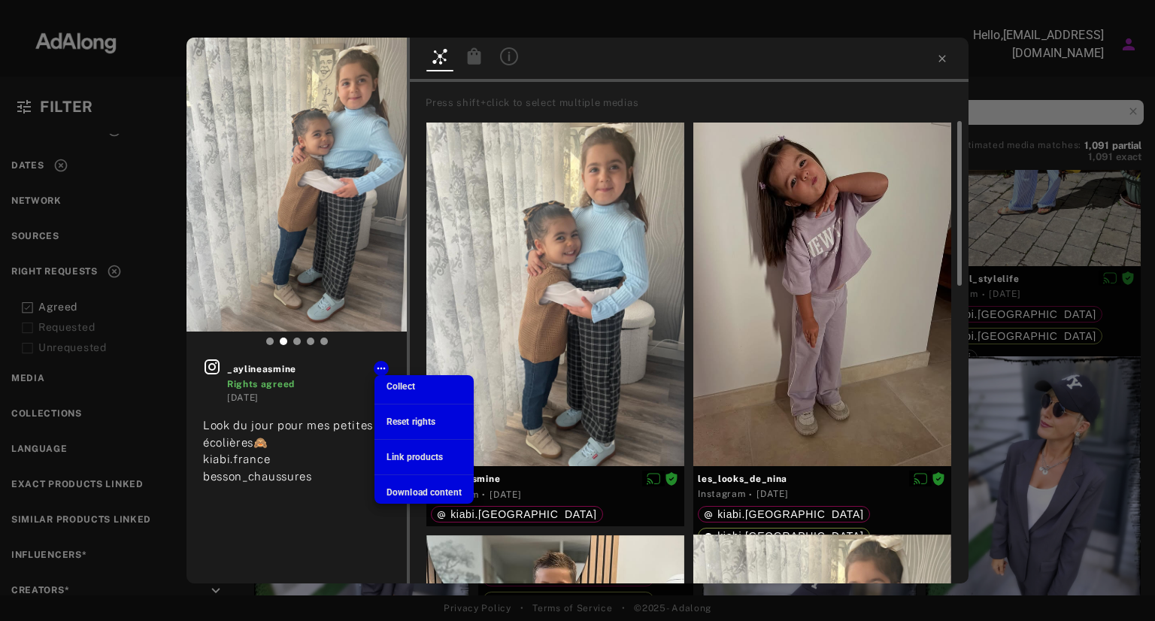
click at [406, 492] on span "Download content" at bounding box center [423, 492] width 75 height 11
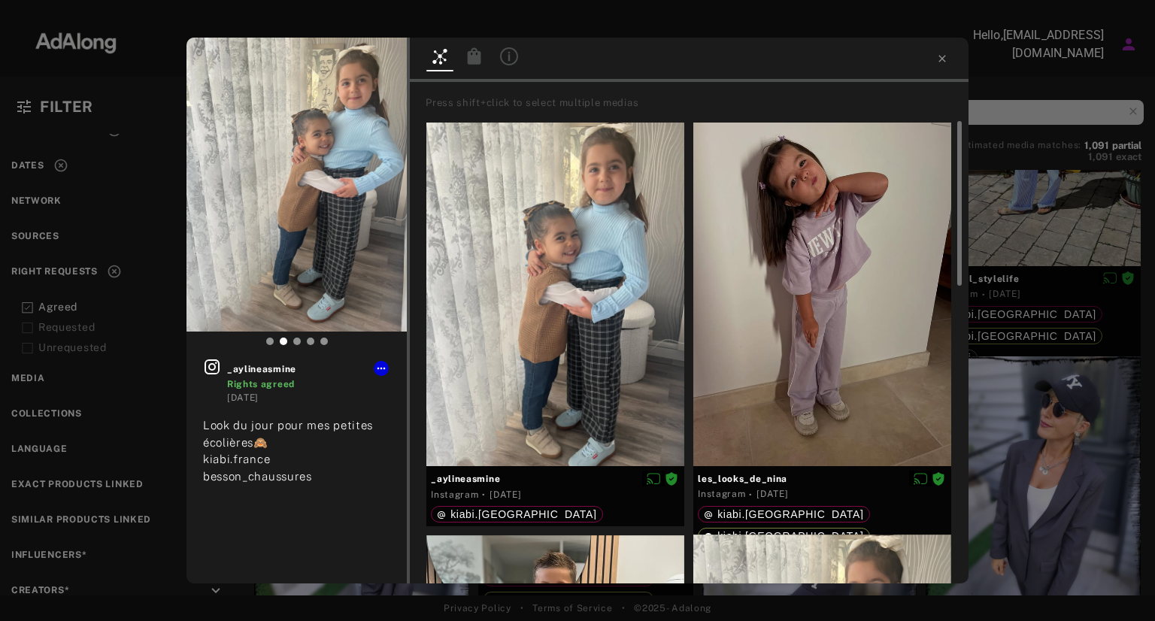
click at [700, 24] on div at bounding box center [577, 13] width 1155 height 26
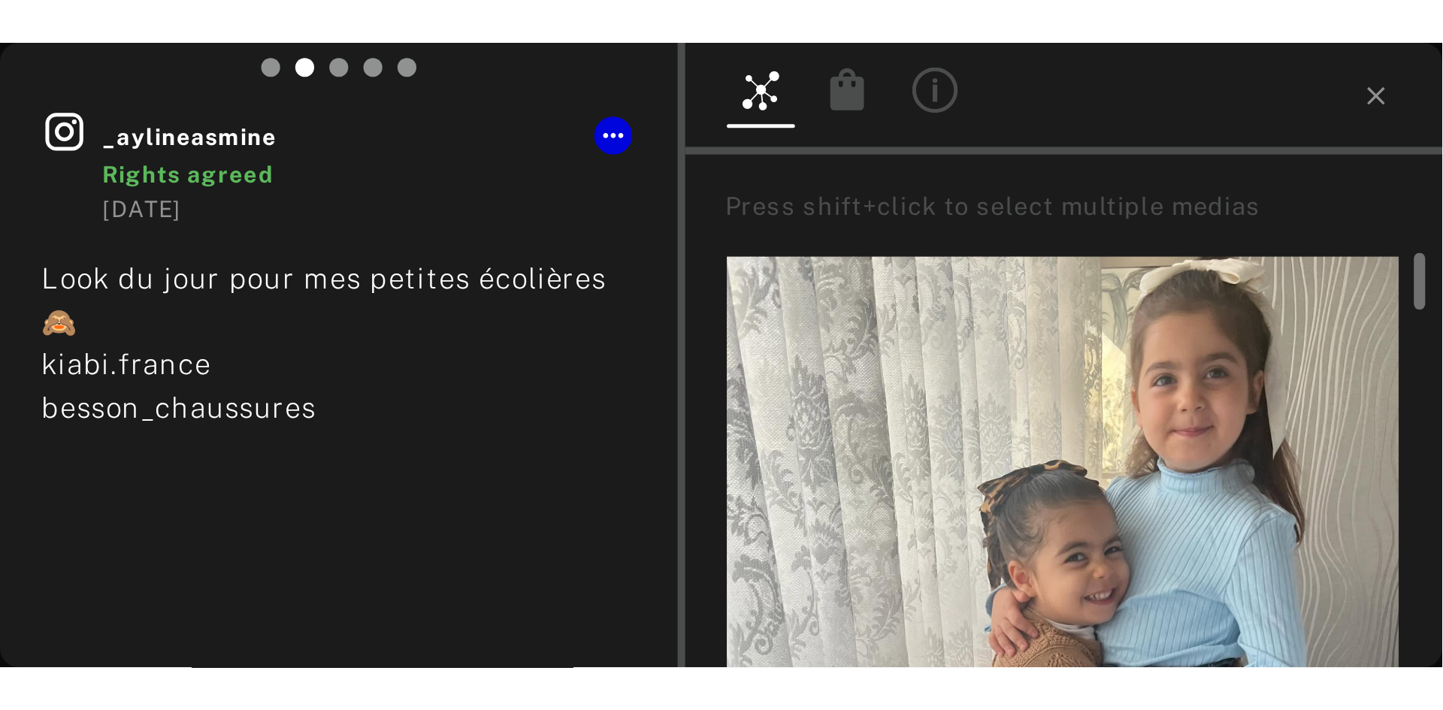
scroll to position [20687, 0]
